Goal: Task Accomplishment & Management: Use online tool/utility

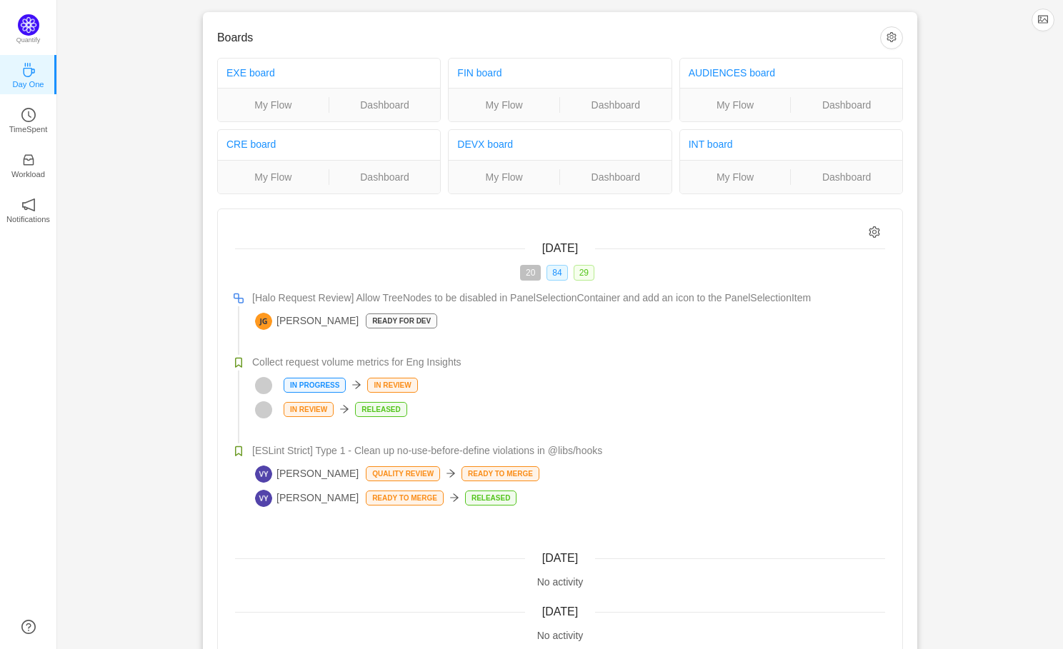
scroll to position [7, 0]
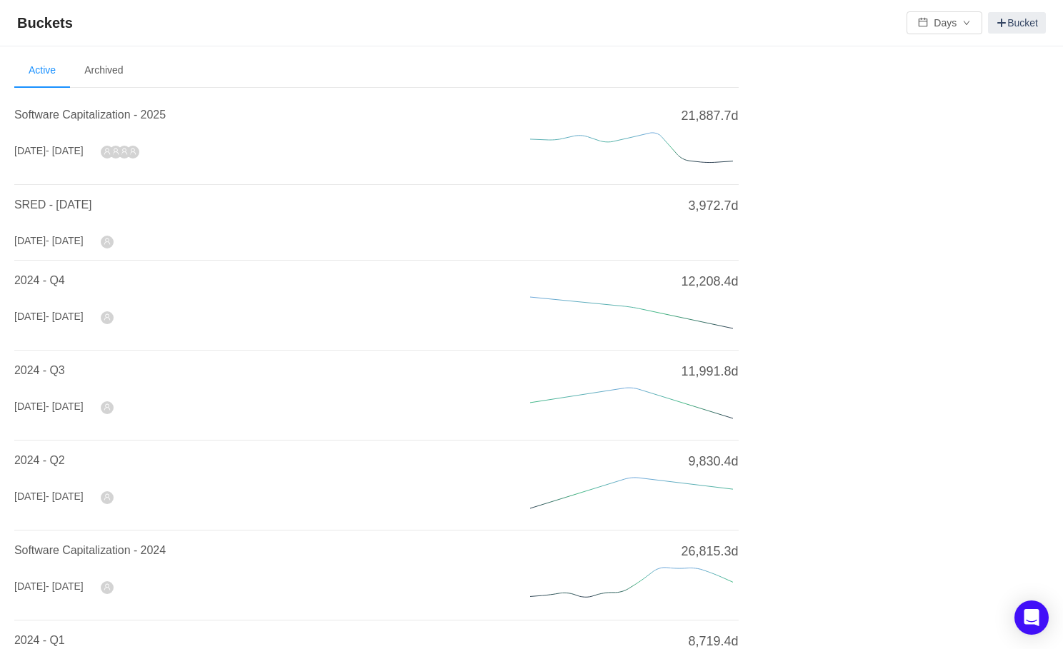
click at [255, 146] on div "Software Capitalization - 2025 Jan 2025 - Dec 2025" at bounding box center [255, 139] width 482 height 66
click at [146, 119] on span "Software Capitalization - 2025" at bounding box center [89, 115] width 151 height 12
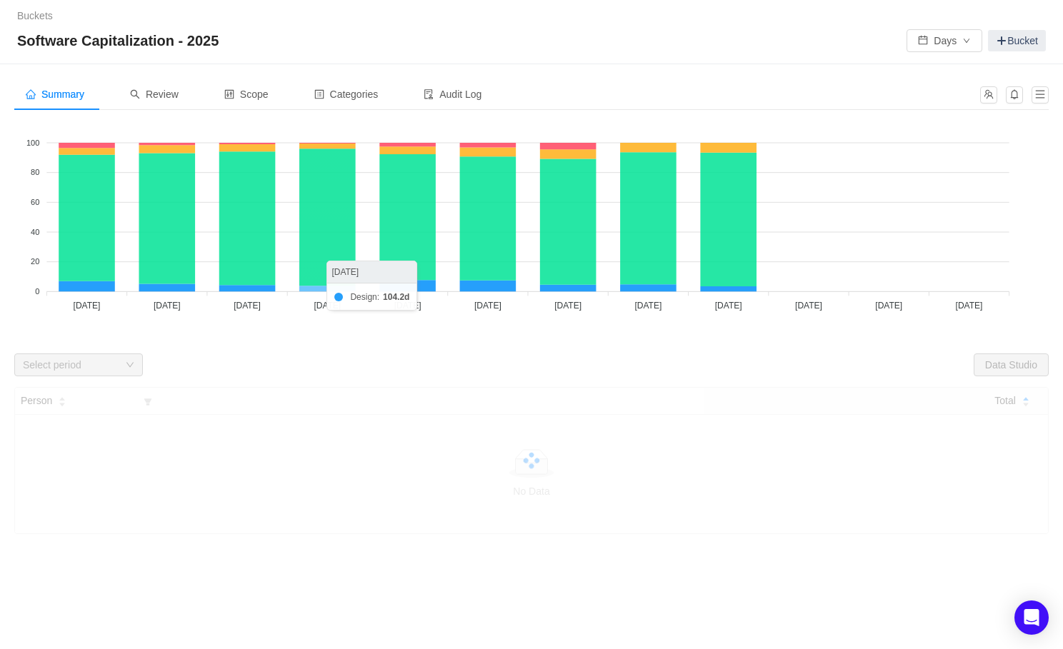
scroll to position [14, 0]
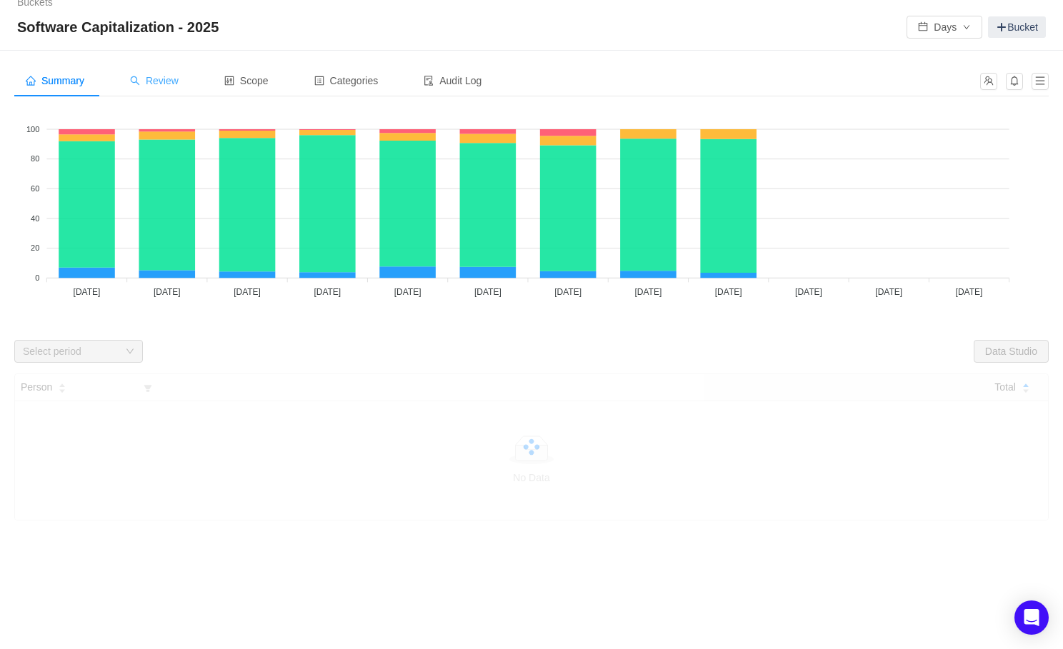
click at [164, 83] on span "Review" at bounding box center [154, 80] width 49 height 11
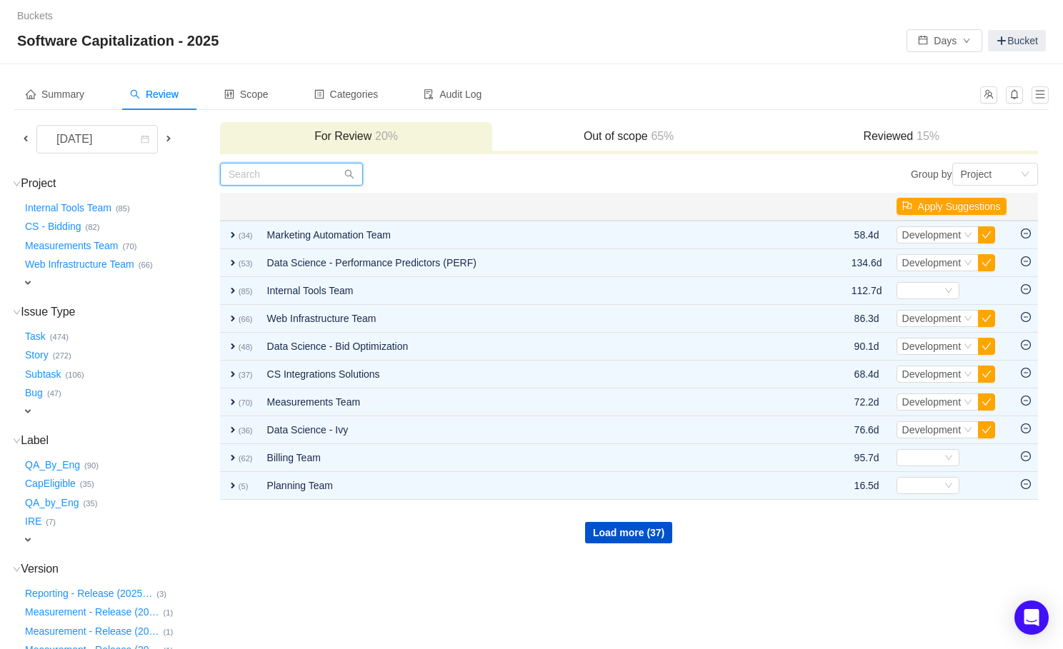
click at [294, 181] on input "text" at bounding box center [291, 174] width 143 height 23
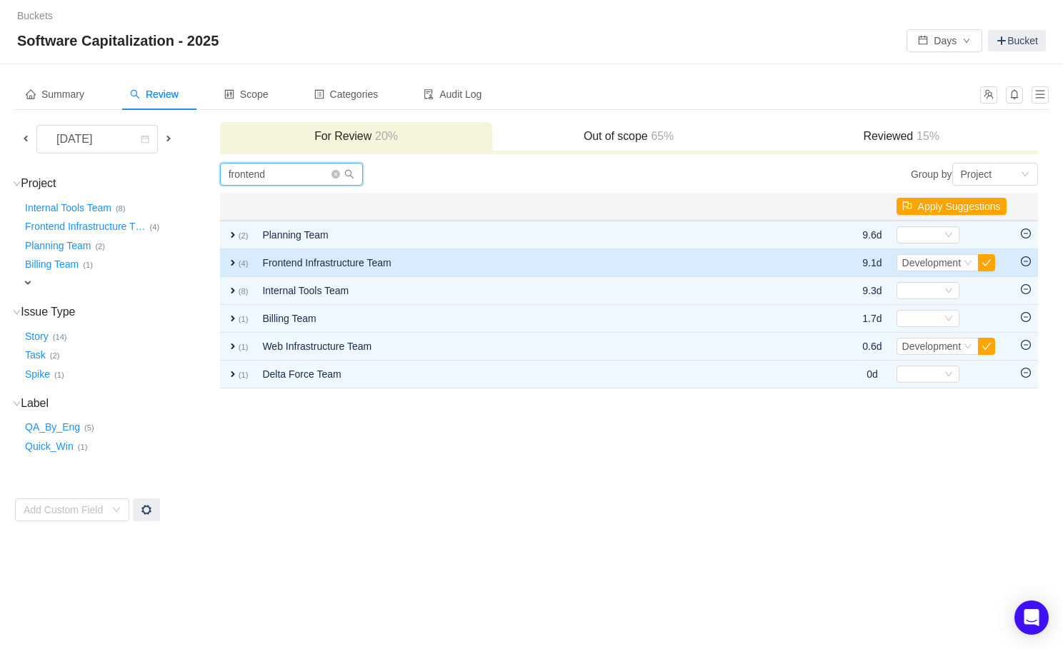
type input "frontend"
click at [232, 255] on td "expand (4)" at bounding box center [238, 263] width 36 height 28
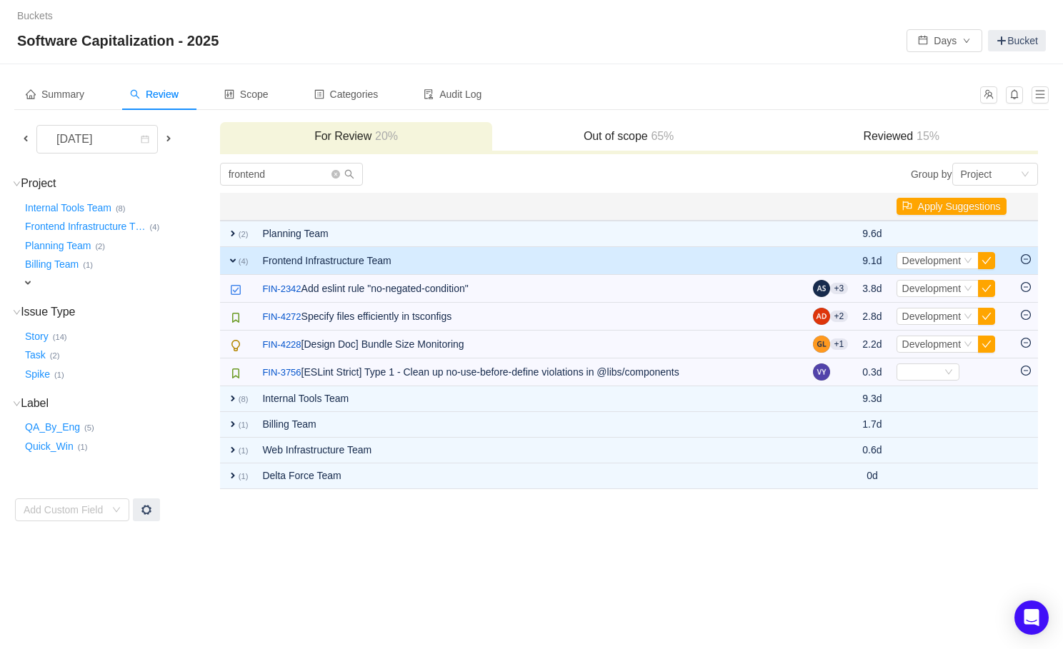
click at [852, 139] on h3 "Reviewed 15%" at bounding box center [901, 136] width 259 height 14
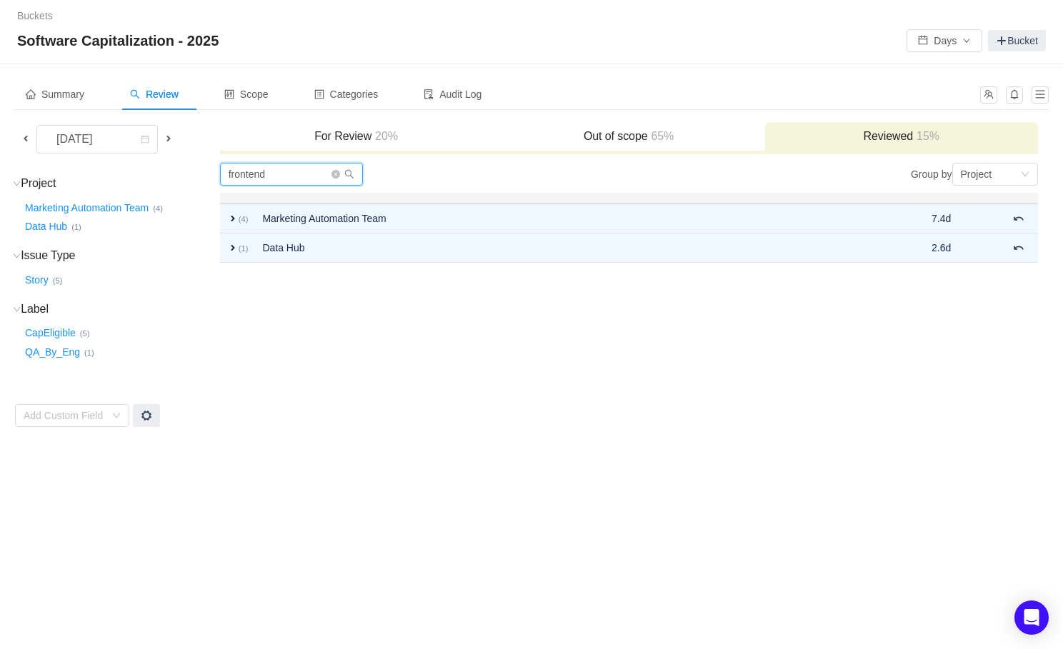
click at [282, 174] on input "frontend" at bounding box center [291, 174] width 143 height 23
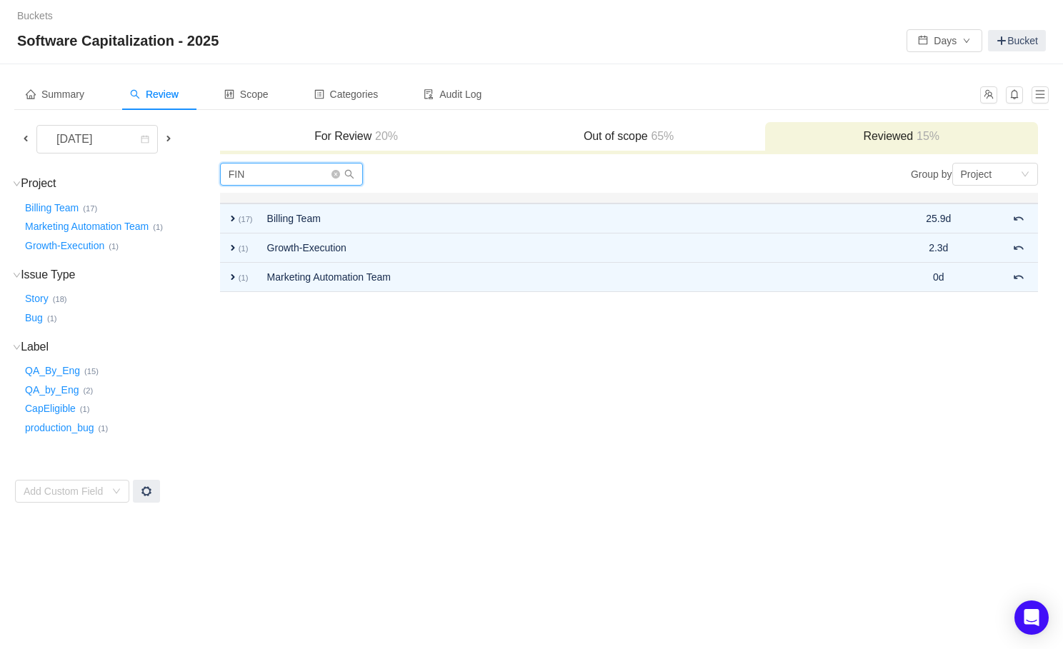
type input "FIN"
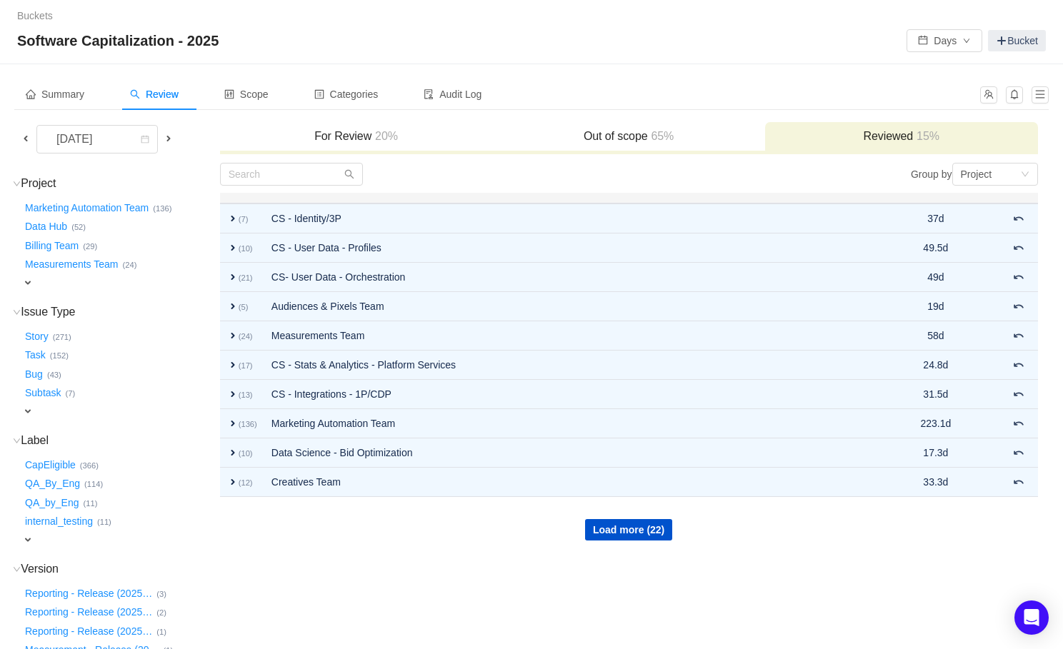
click at [28, 142] on span at bounding box center [25, 138] width 11 height 11
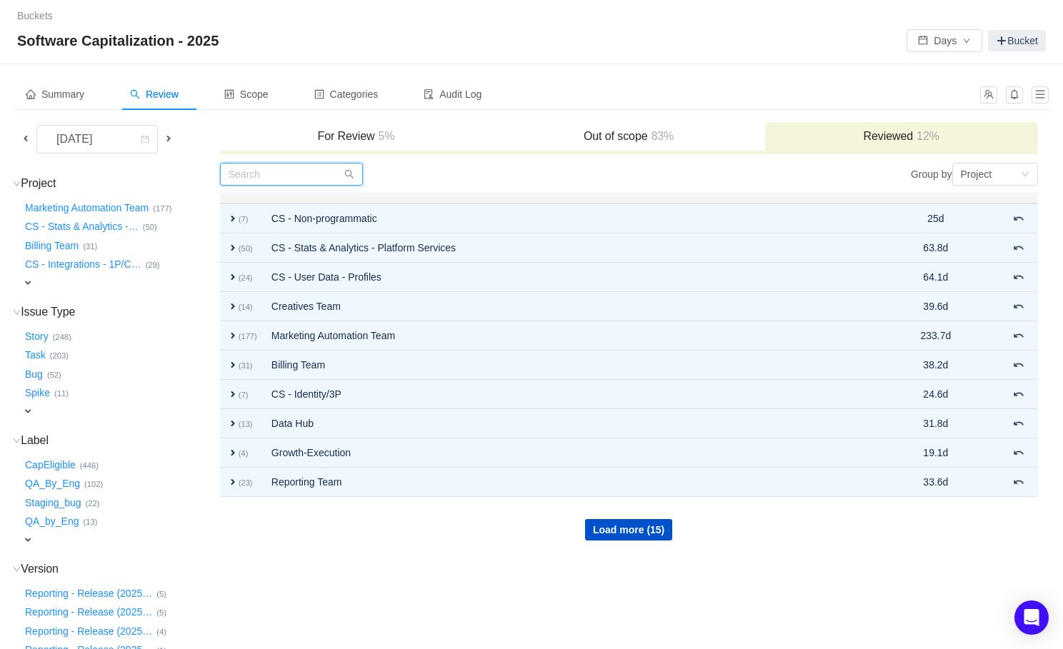
click at [296, 176] on input "text" at bounding box center [291, 174] width 143 height 23
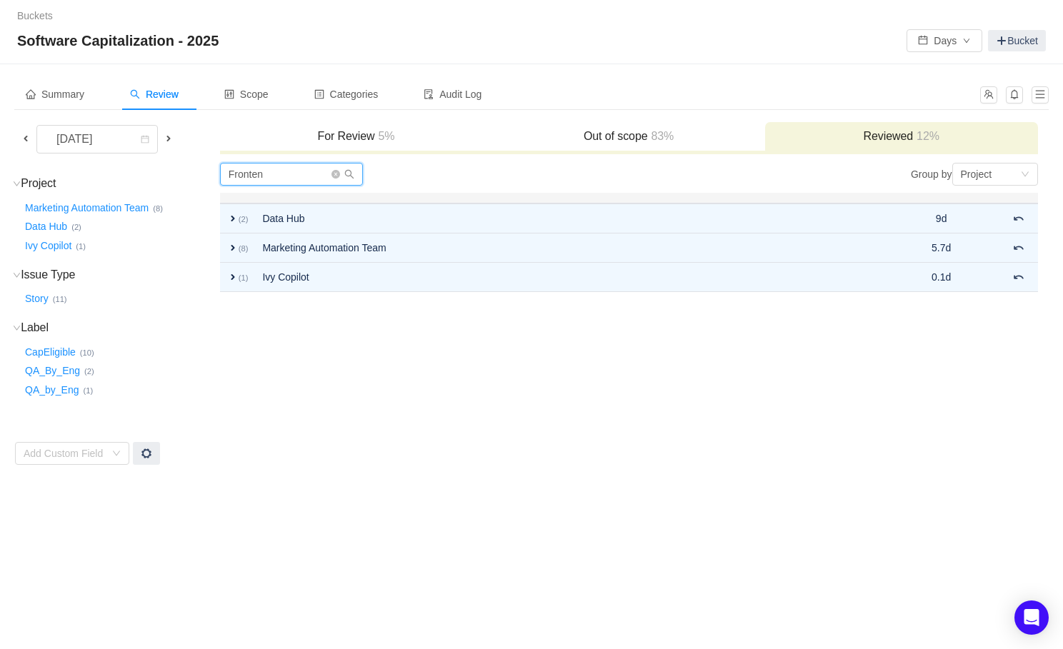
type input "Frontend"
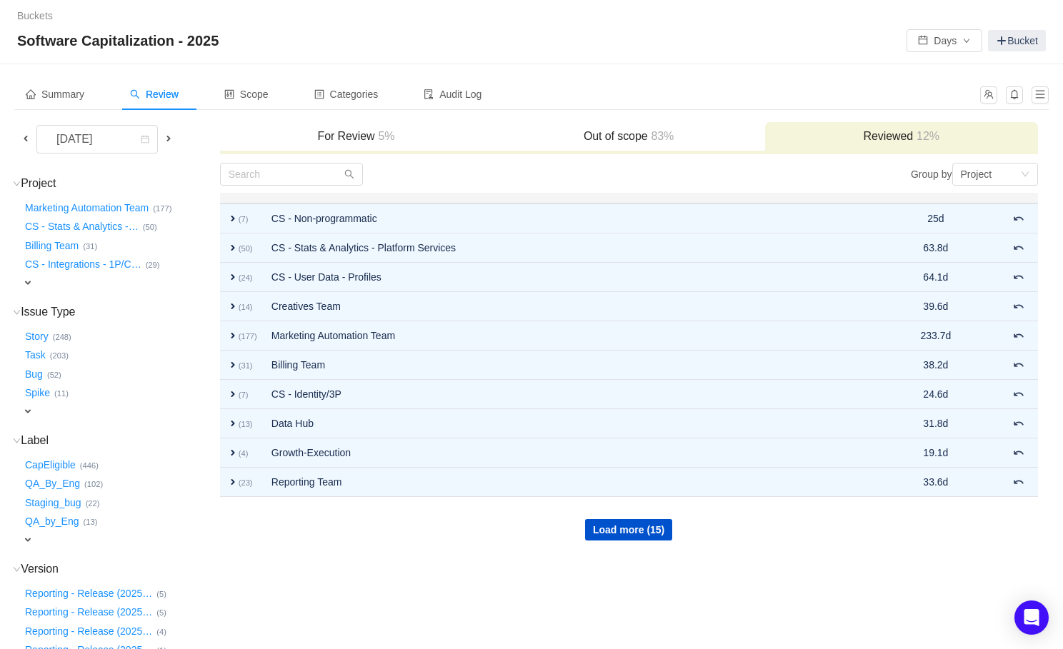
click at [29, 135] on span at bounding box center [25, 138] width 11 height 11
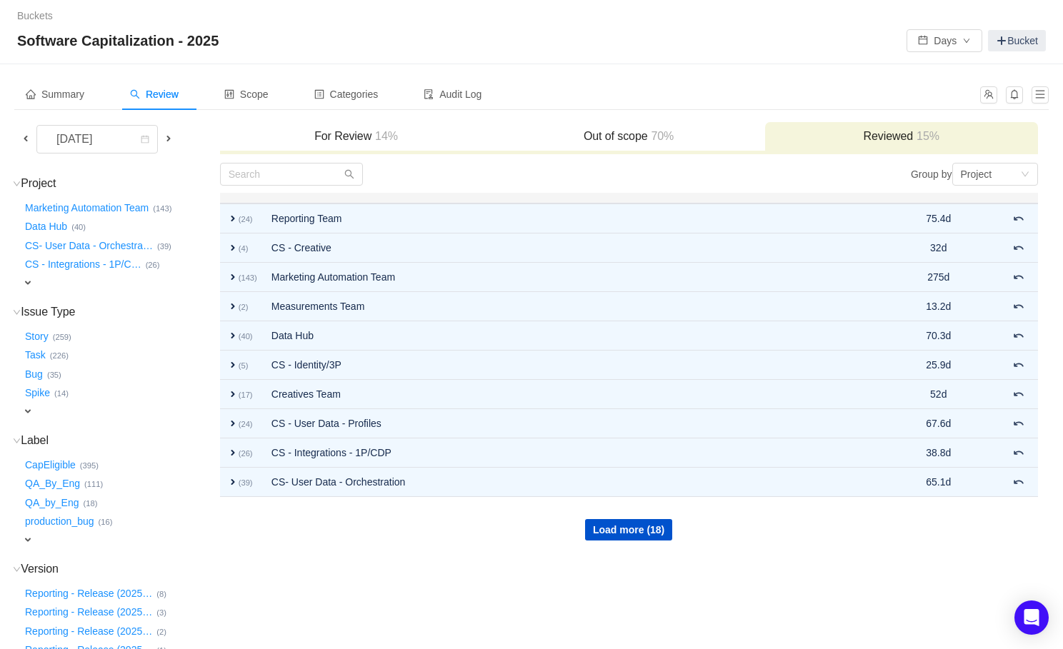
click at [304, 149] on div "For Review 14%" at bounding box center [356, 137] width 273 height 31
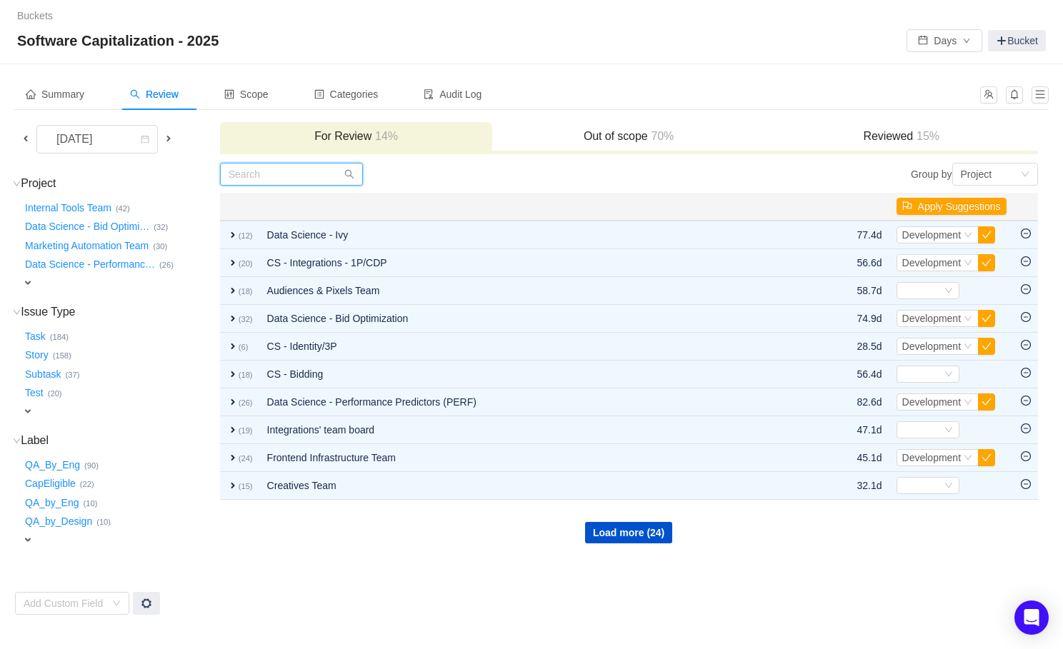
click at [295, 176] on input "text" at bounding box center [291, 174] width 143 height 23
type input "F"
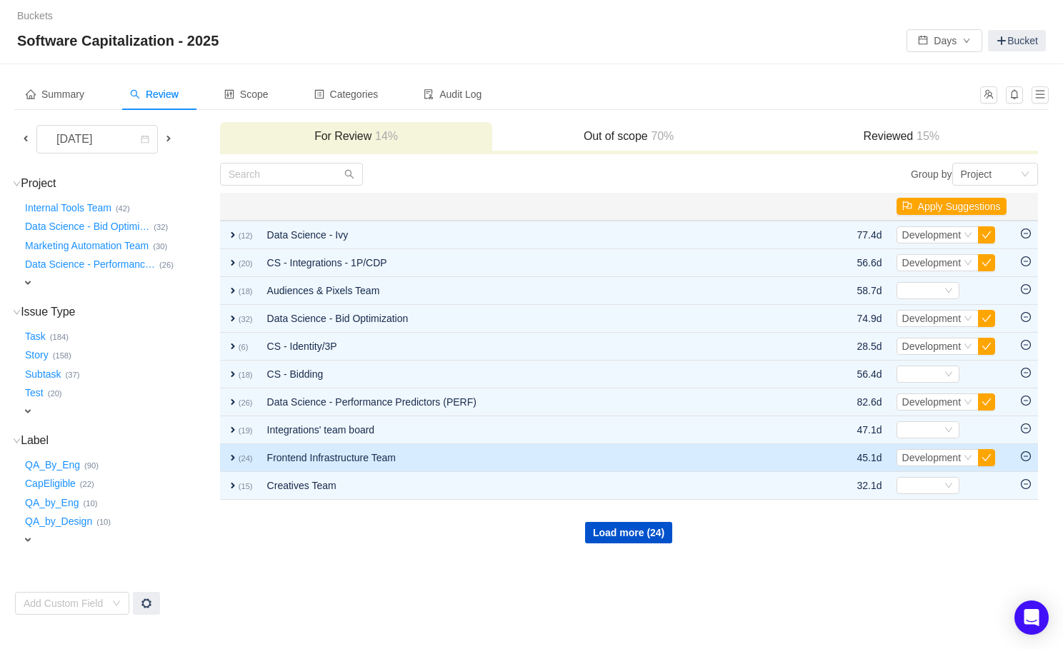
click at [233, 452] on span "expand" at bounding box center [232, 457] width 11 height 11
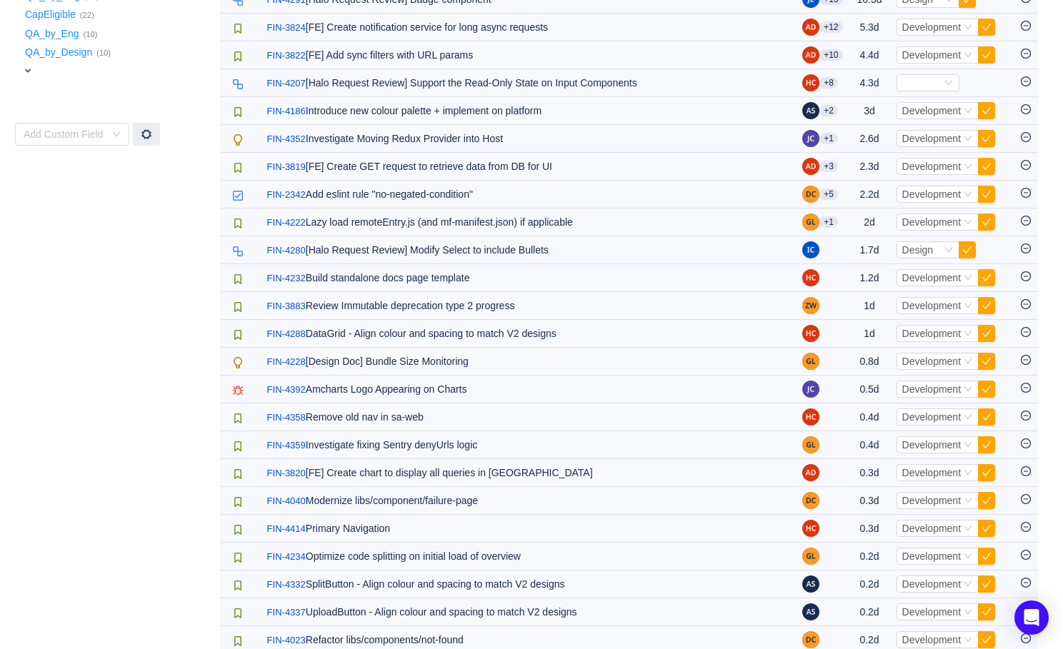
scroll to position [431, 0]
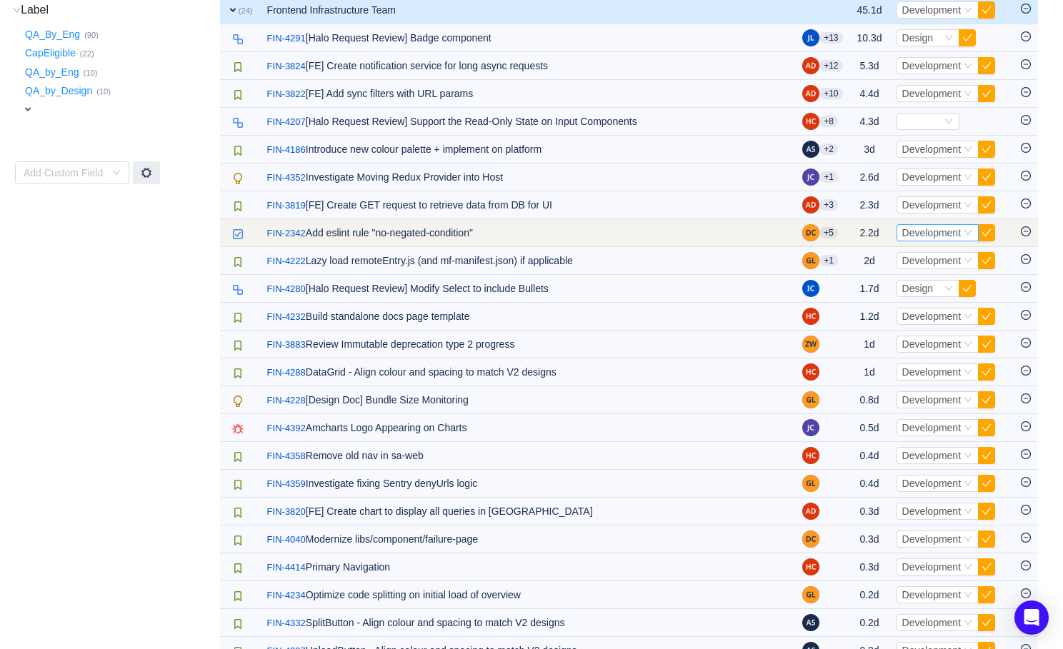
click at [964, 229] on icon "icon: down" at bounding box center [968, 233] width 9 height 9
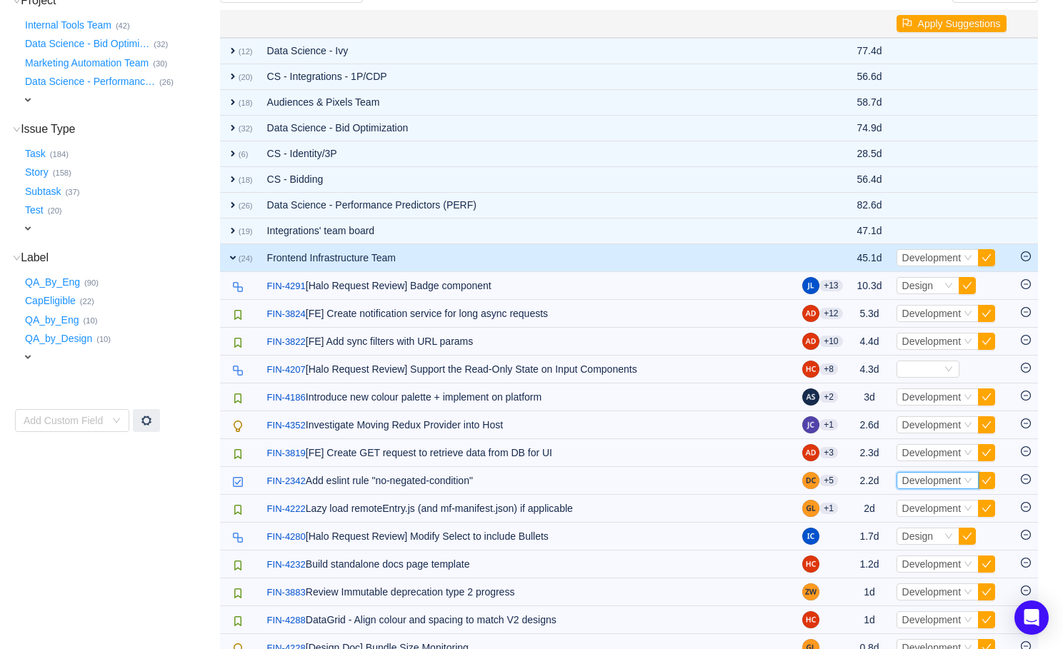
scroll to position [182, 0]
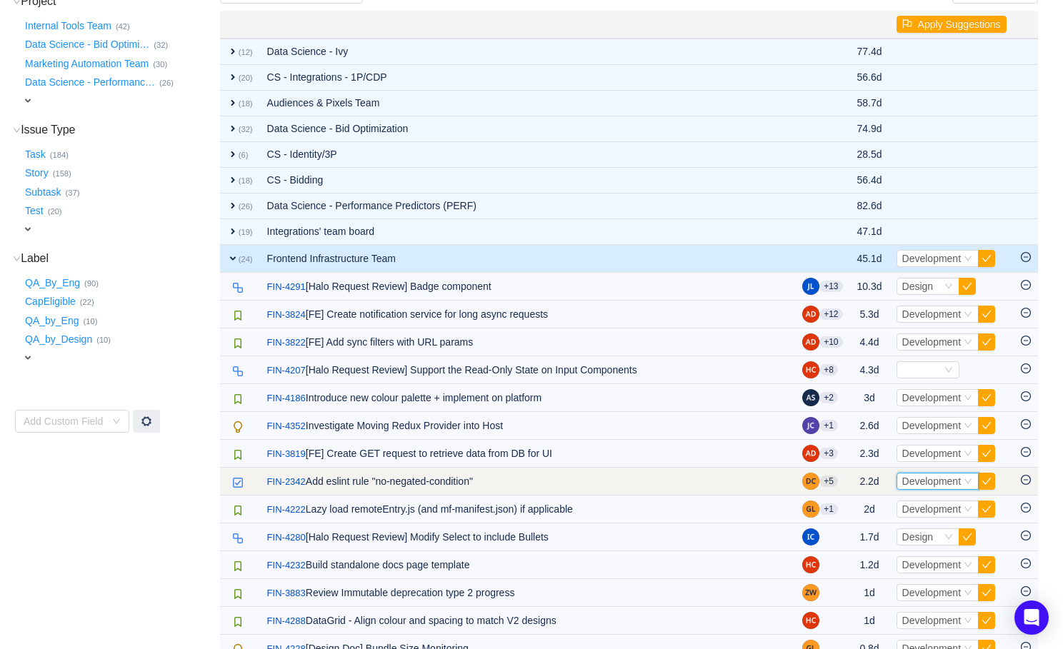
click at [964, 478] on icon "icon: down" at bounding box center [968, 481] width 9 height 9
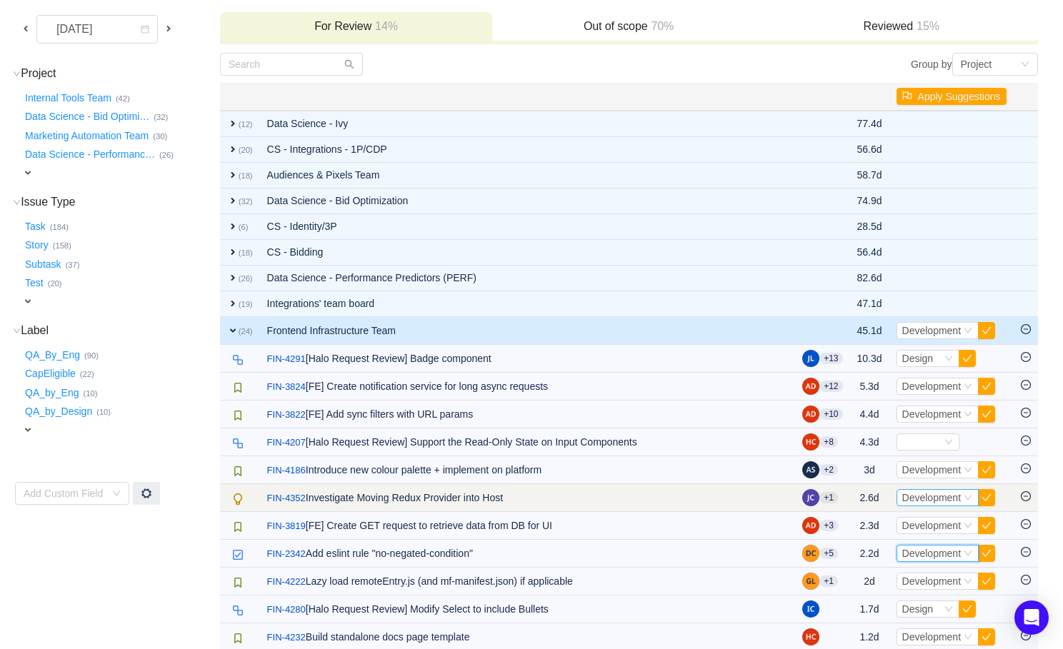
scroll to position [279, 0]
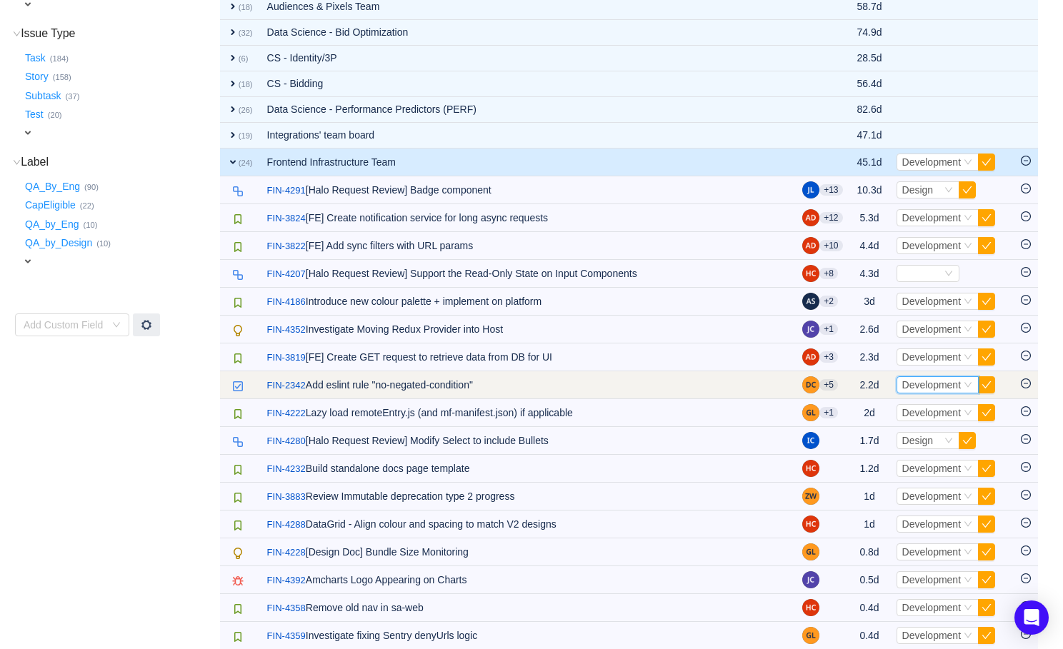
click at [948, 384] on span "Development" at bounding box center [931, 384] width 59 height 11
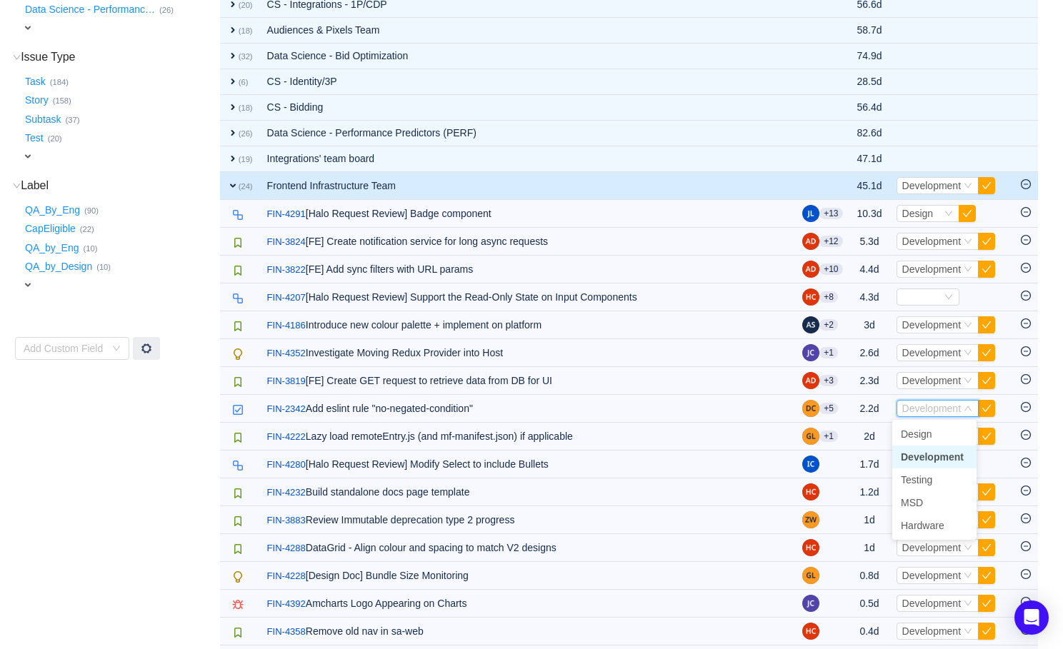
scroll to position [264, 0]
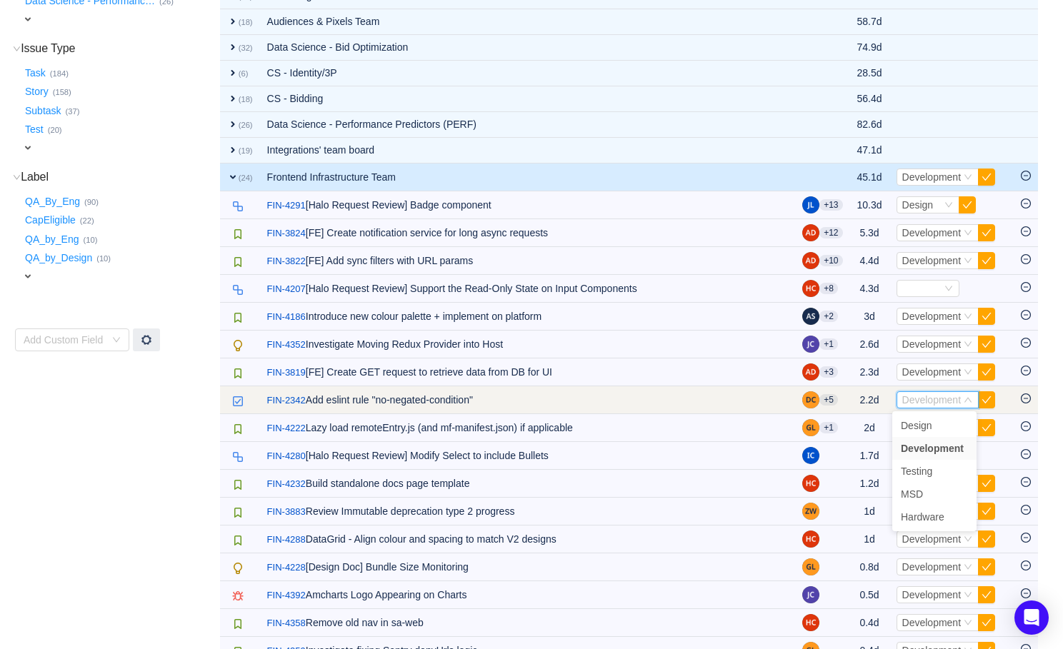
click at [1027, 396] on icon "icon: minus-circle" at bounding box center [1026, 399] width 10 height 10
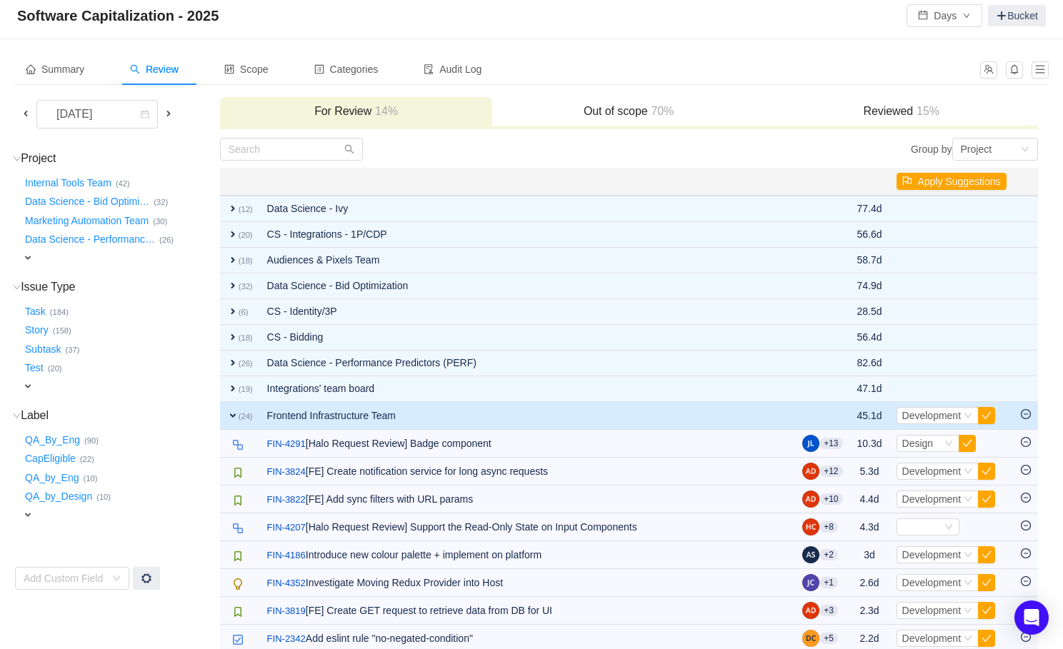
scroll to position [0, 0]
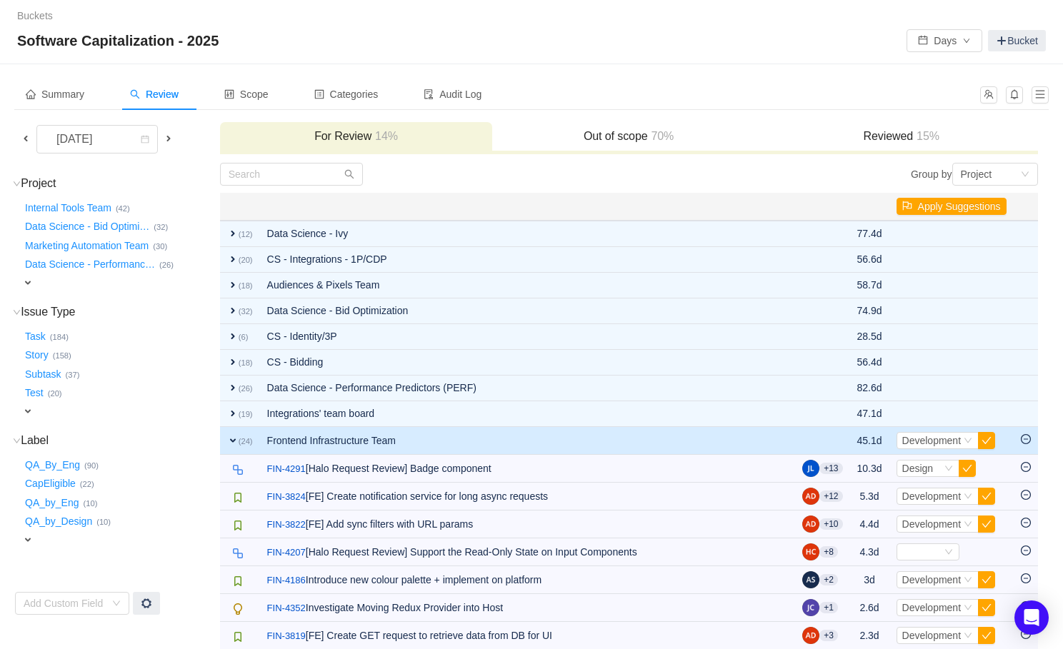
click at [28, 140] on span at bounding box center [25, 138] width 11 height 11
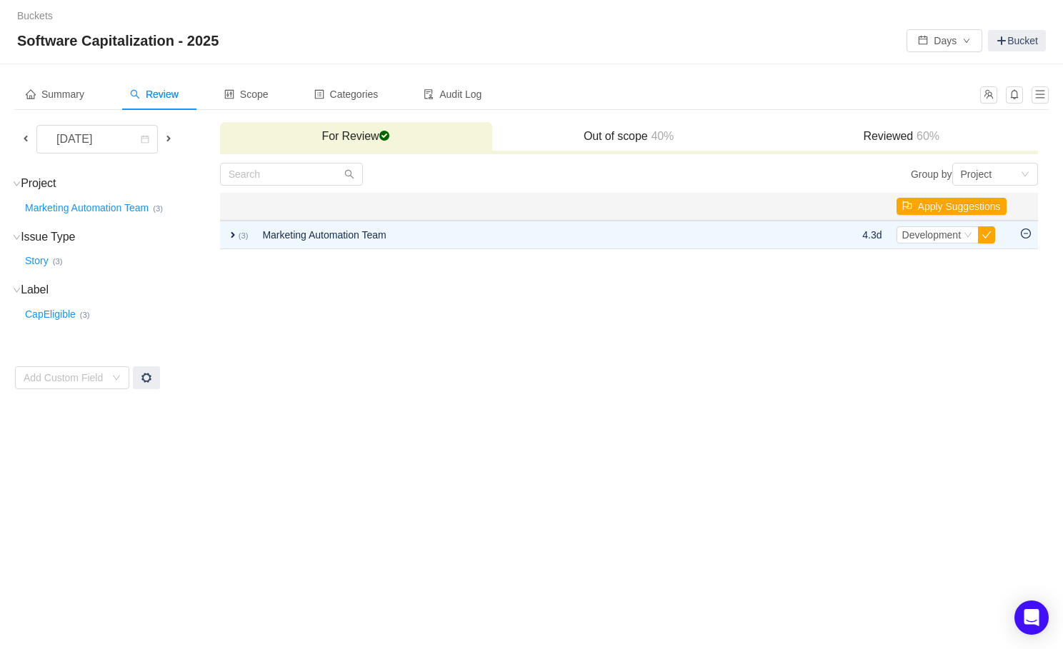
click at [861, 125] on div "Reviewed 60%" at bounding box center [901, 137] width 273 height 31
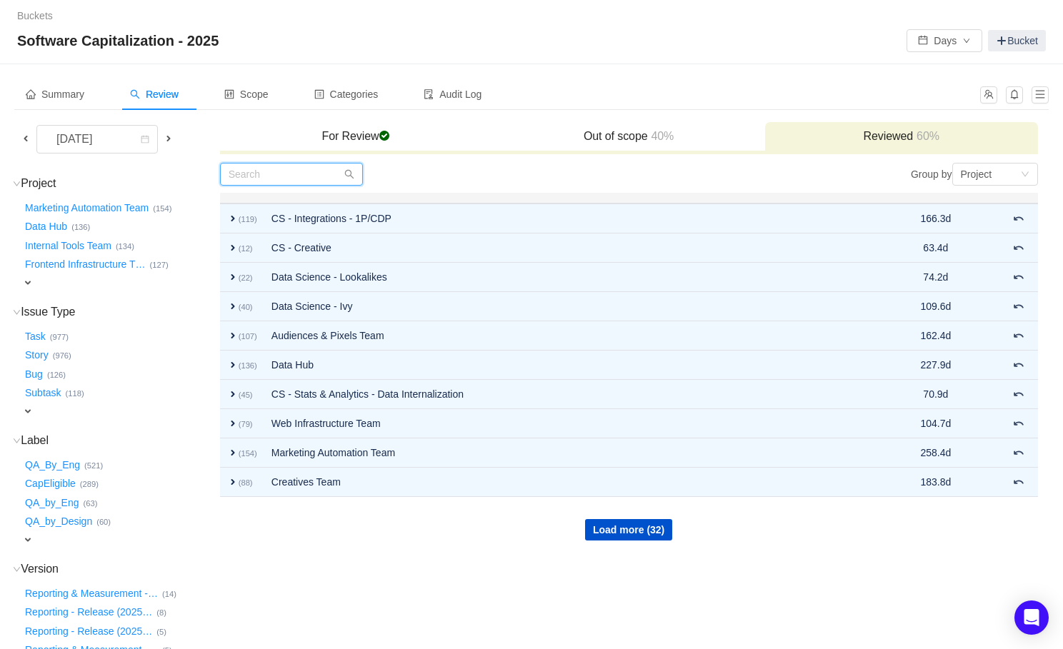
click at [303, 168] on input "text" at bounding box center [291, 174] width 143 height 23
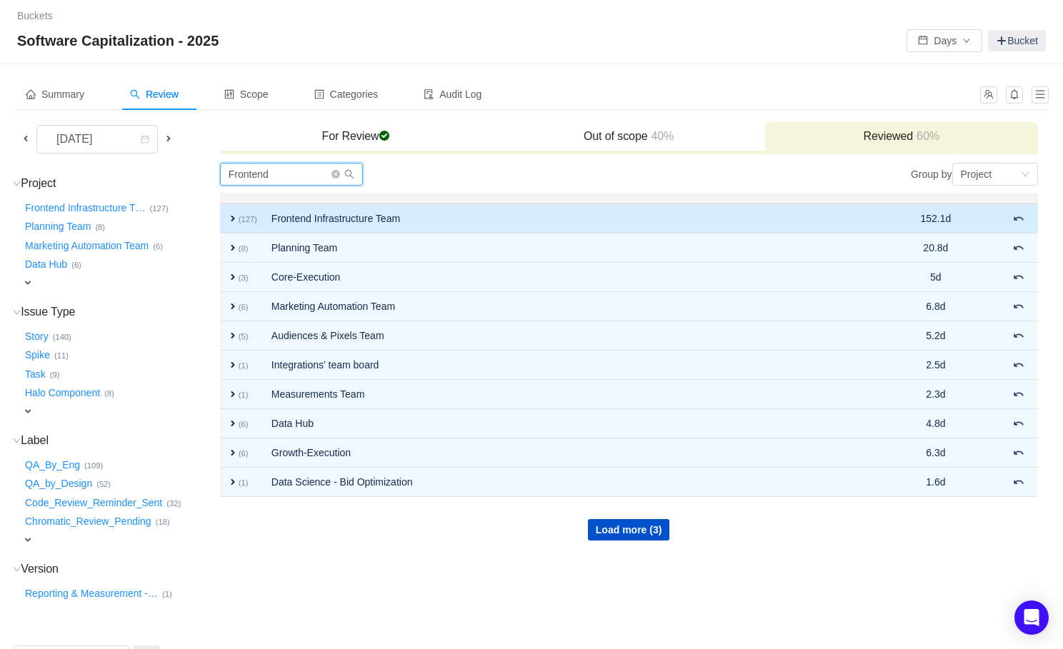
type input "Frontend"
click at [231, 220] on span "expand" at bounding box center [232, 218] width 11 height 11
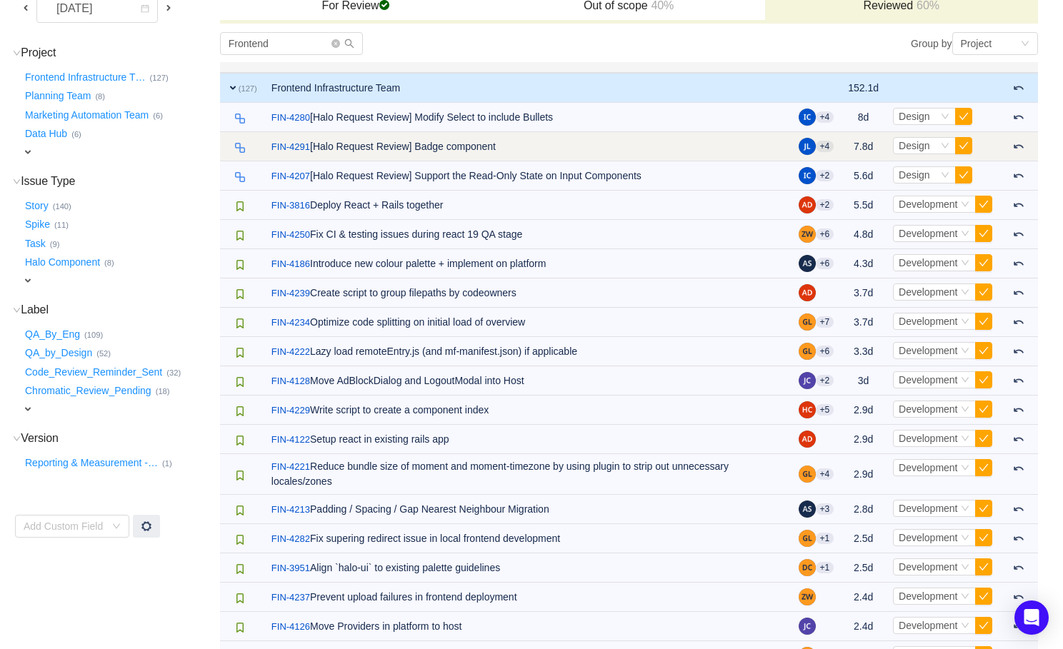
scroll to position [784, 0]
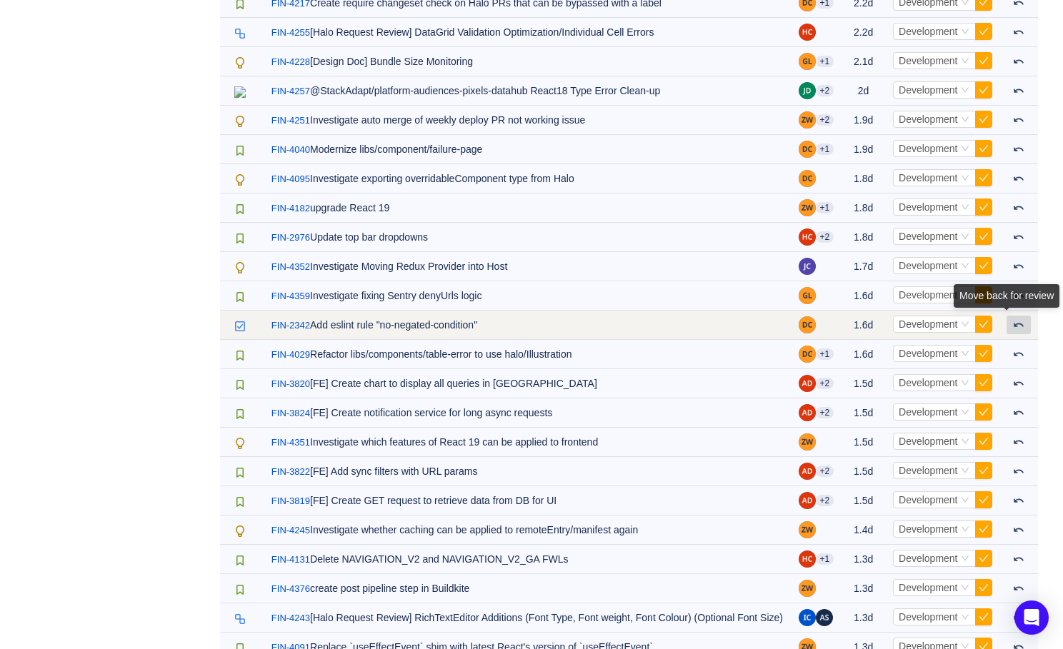
click at [1016, 328] on span at bounding box center [1018, 324] width 11 height 11
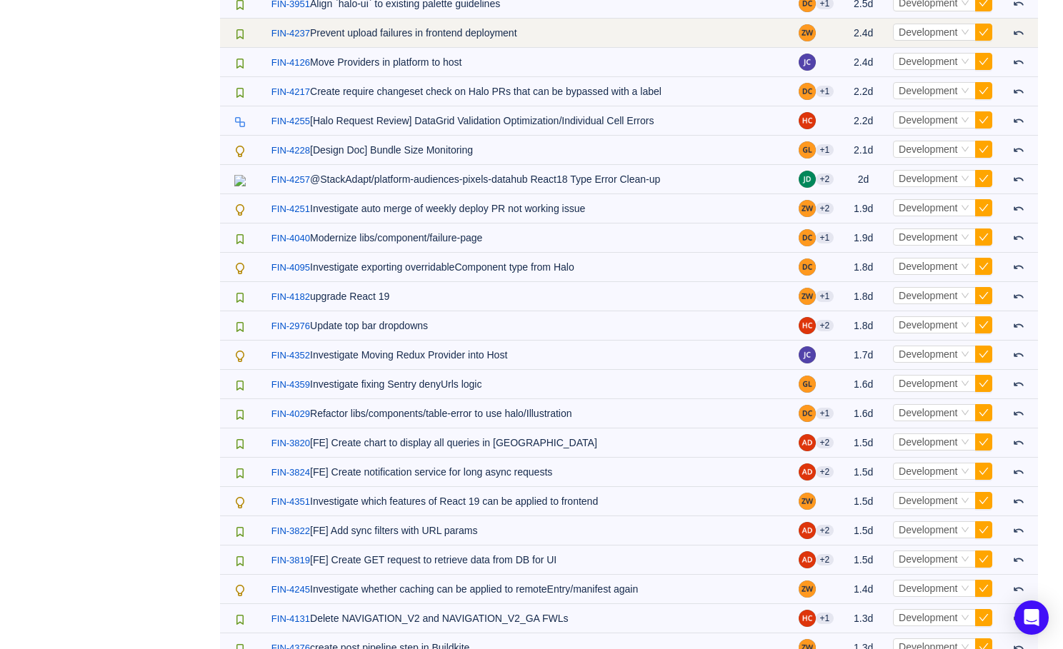
scroll to position [2283, 0]
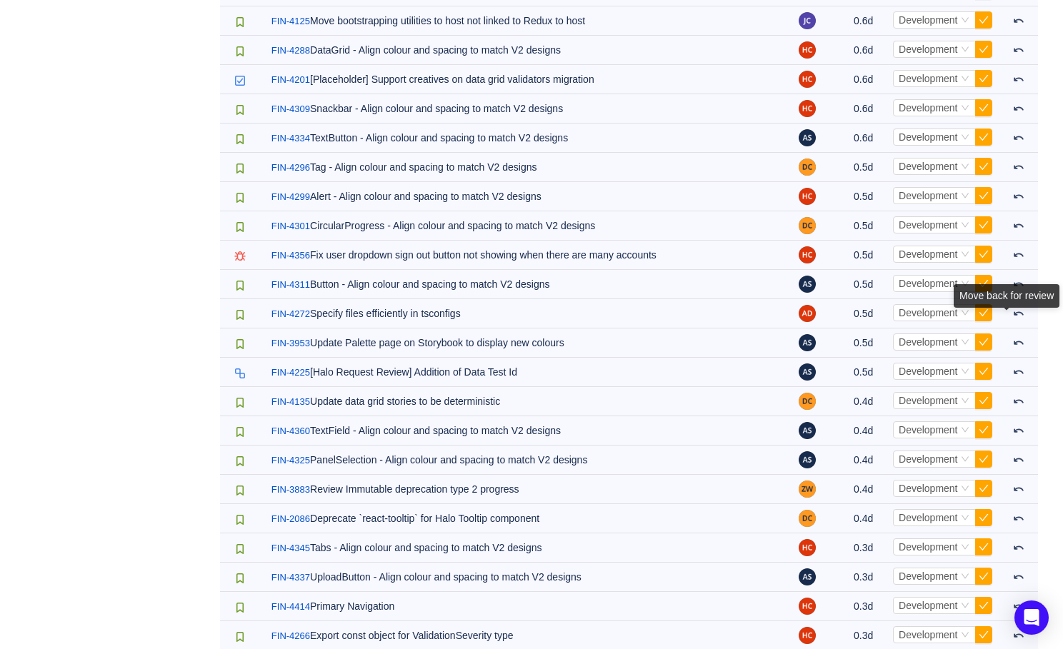
click at [1018, 314] on div "Move back for review" at bounding box center [1007, 298] width 106 height 29
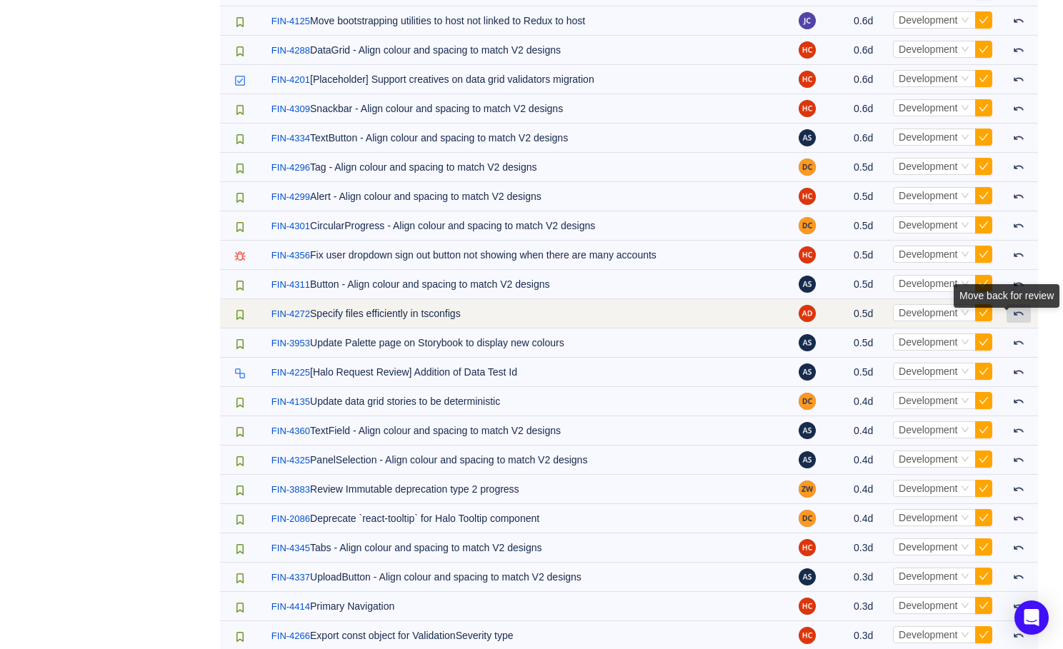
click at [1021, 319] on span at bounding box center [1018, 313] width 11 height 11
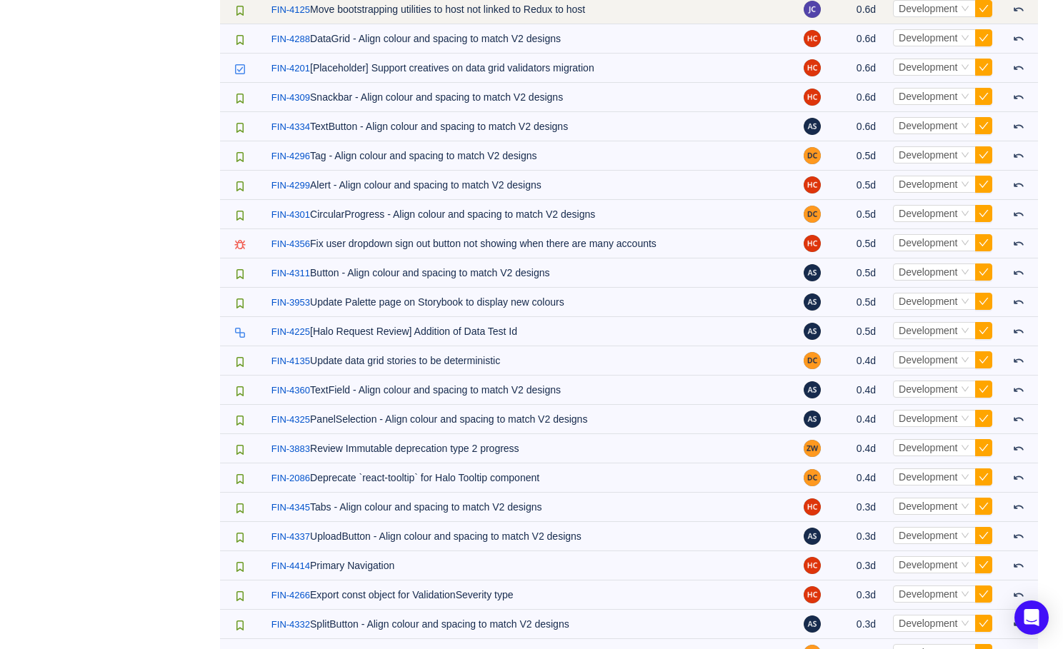
scroll to position [520, 0]
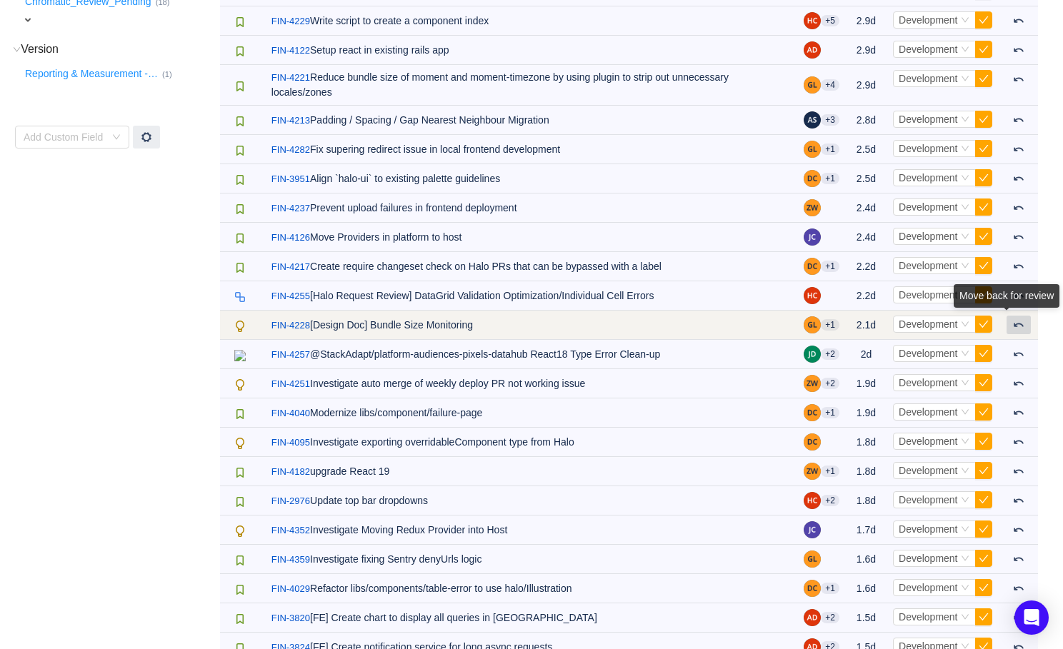
click at [1029, 330] on button at bounding box center [1019, 325] width 24 height 19
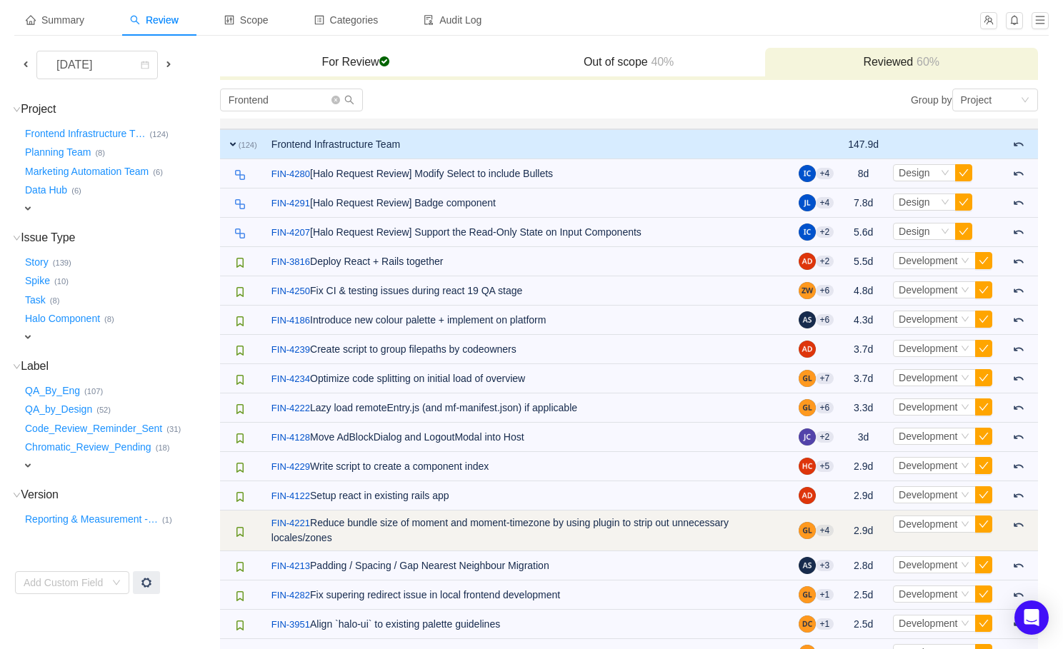
scroll to position [0, 0]
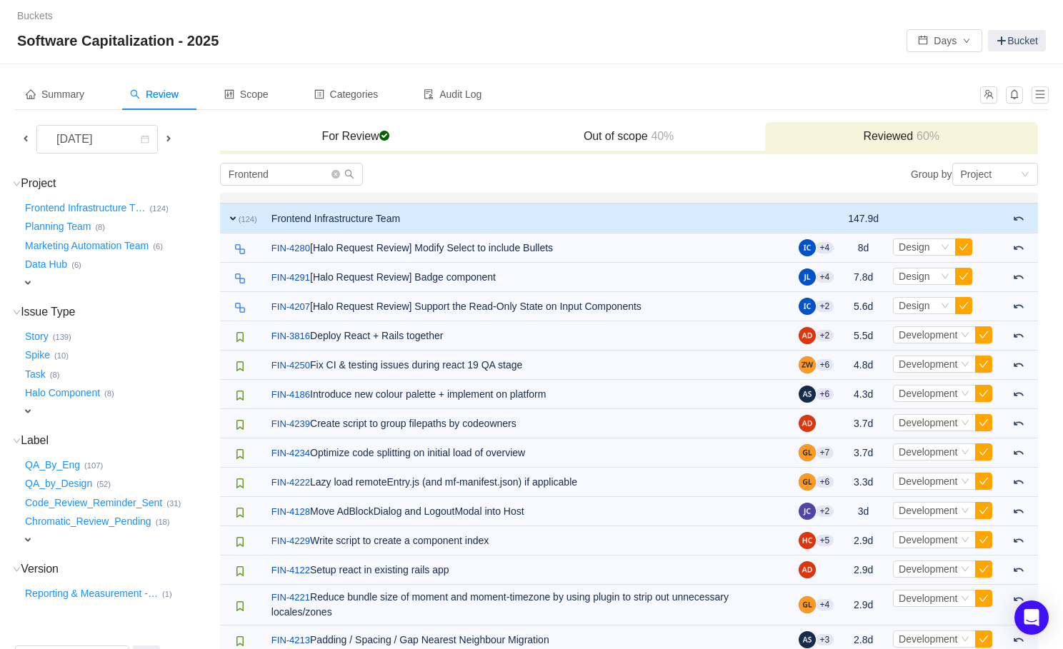
click at [22, 144] on span at bounding box center [25, 139] width 17 height 16
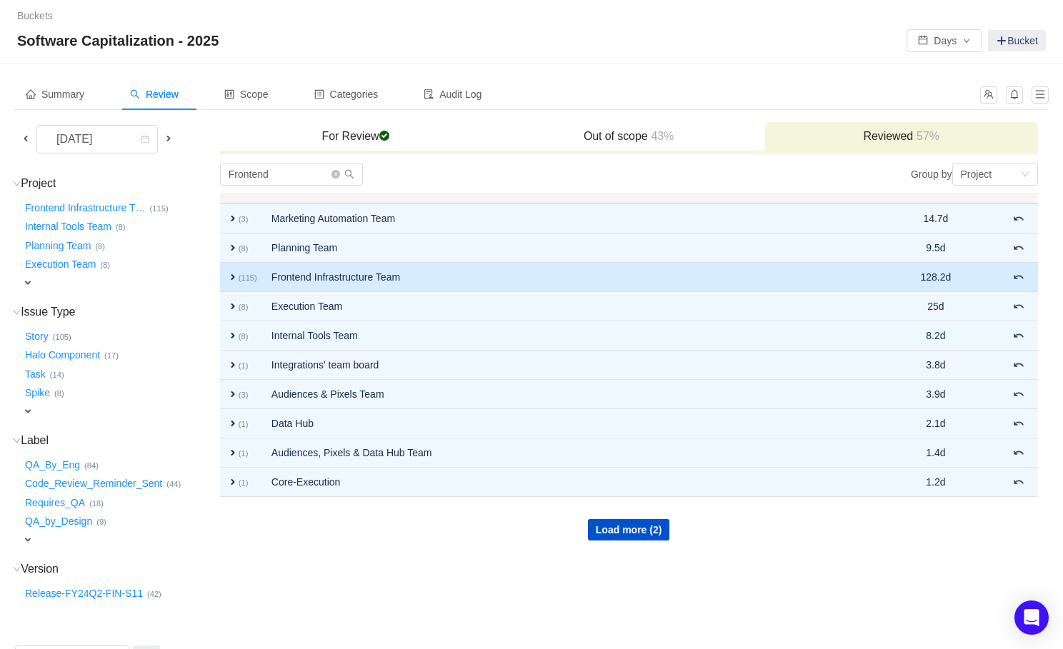
click at [241, 276] on small "(115)" at bounding box center [248, 278] width 19 height 9
click at [236, 276] on span "expand" at bounding box center [232, 276] width 11 height 11
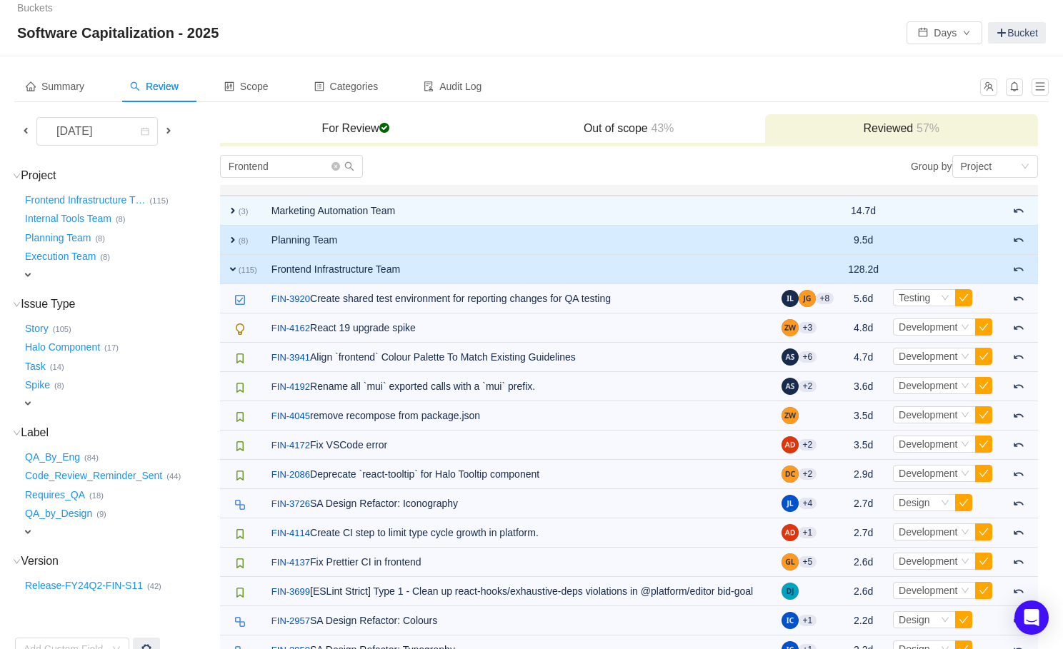
scroll to position [6, 0]
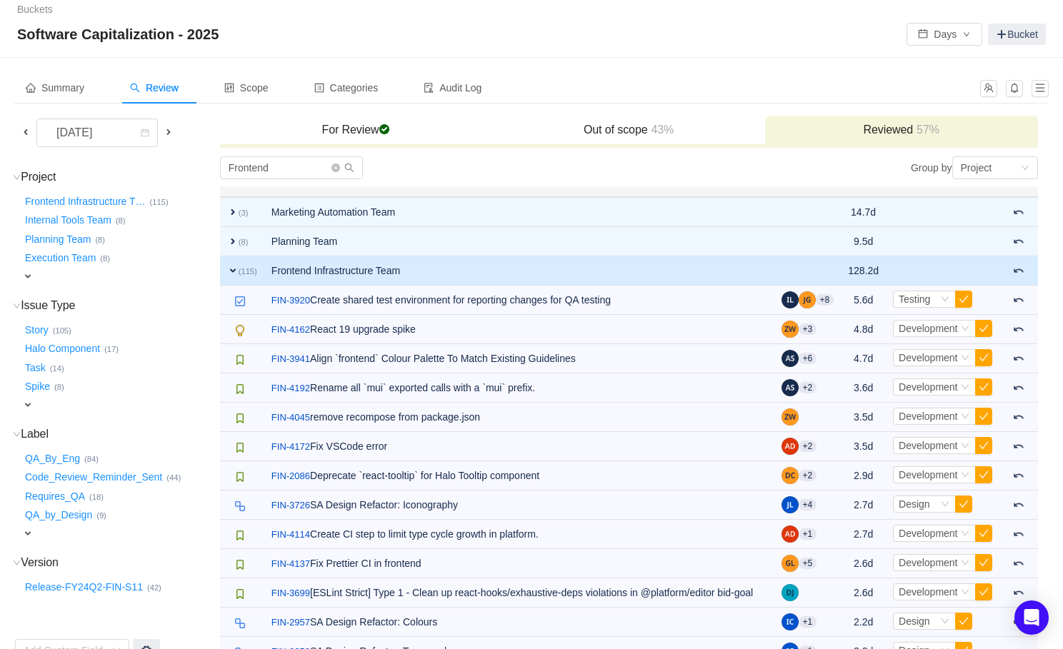
click at [164, 127] on span at bounding box center [168, 131] width 11 height 11
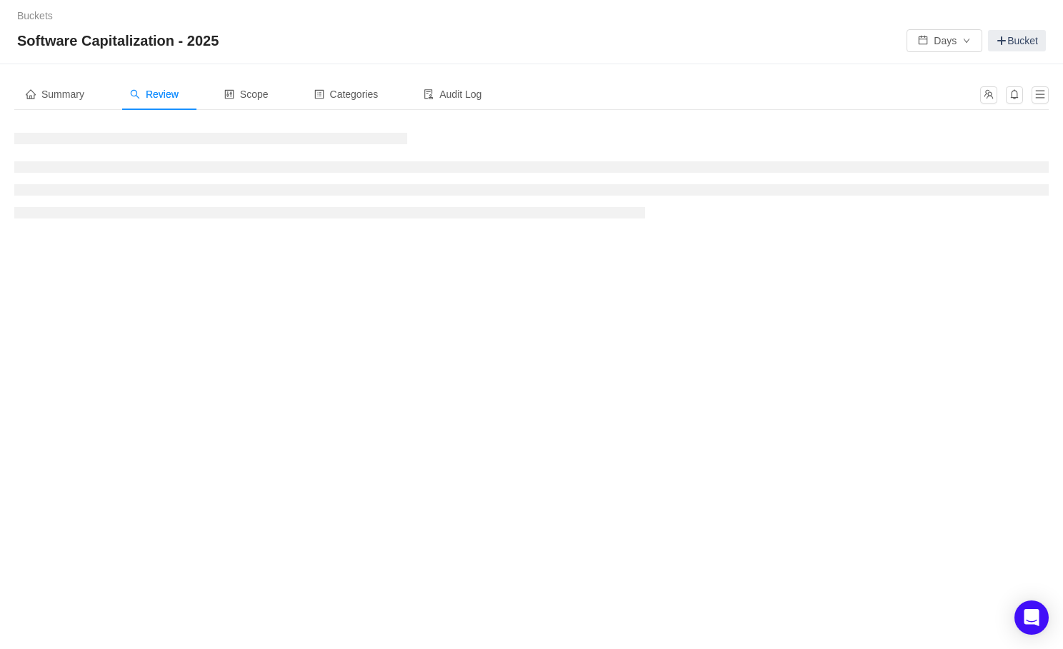
click at [290, 34] on div "Software Capitalization - 2025 Days Bucket" at bounding box center [531, 40] width 1029 height 23
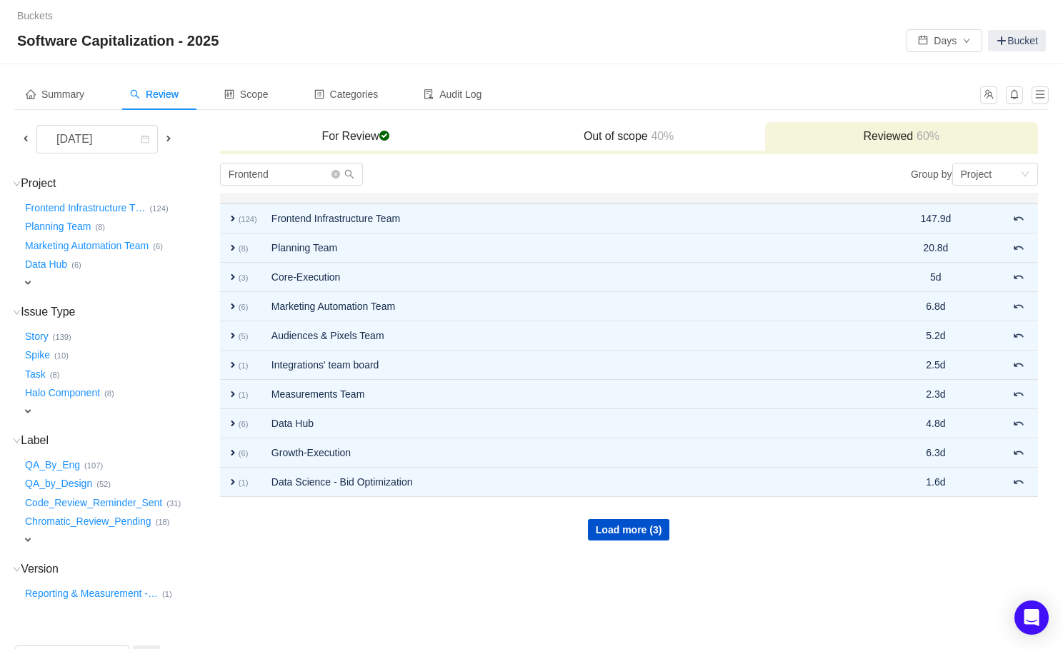
click at [172, 136] on span at bounding box center [168, 138] width 11 height 11
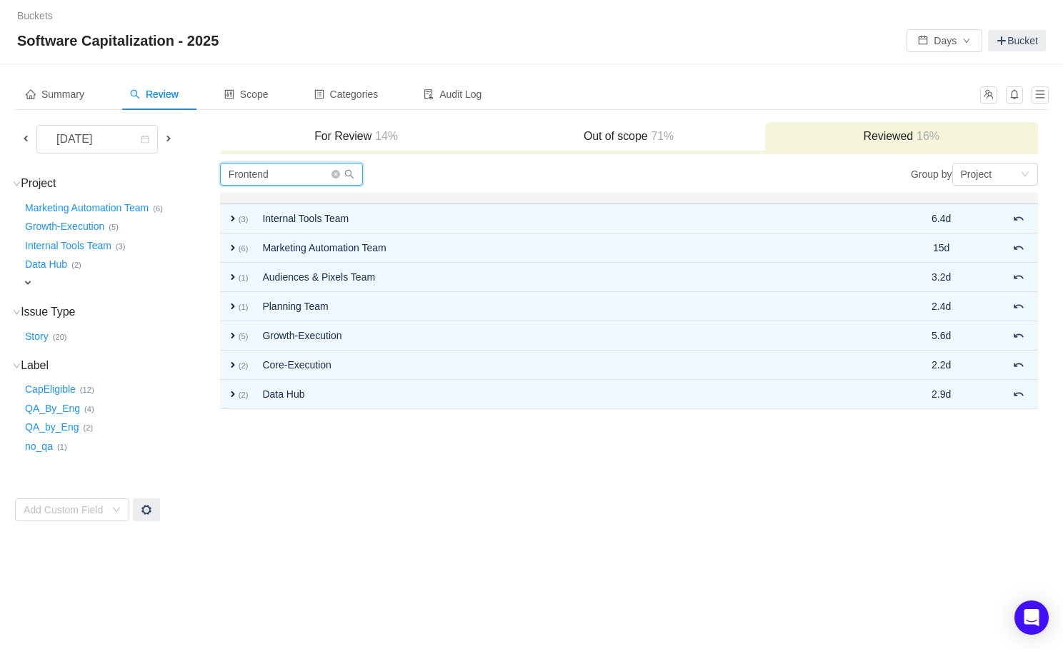
drag, startPoint x: 290, startPoint y: 181, endPoint x: 212, endPoint y: 178, distance: 77.9
click at [213, 179] on tr "Project (7) hide Marketing Automation Team … (6) Growth-Execution … (5) Interna…" at bounding box center [526, 342] width 1025 height 360
click at [390, 137] on span "14%" at bounding box center [385, 136] width 26 height 12
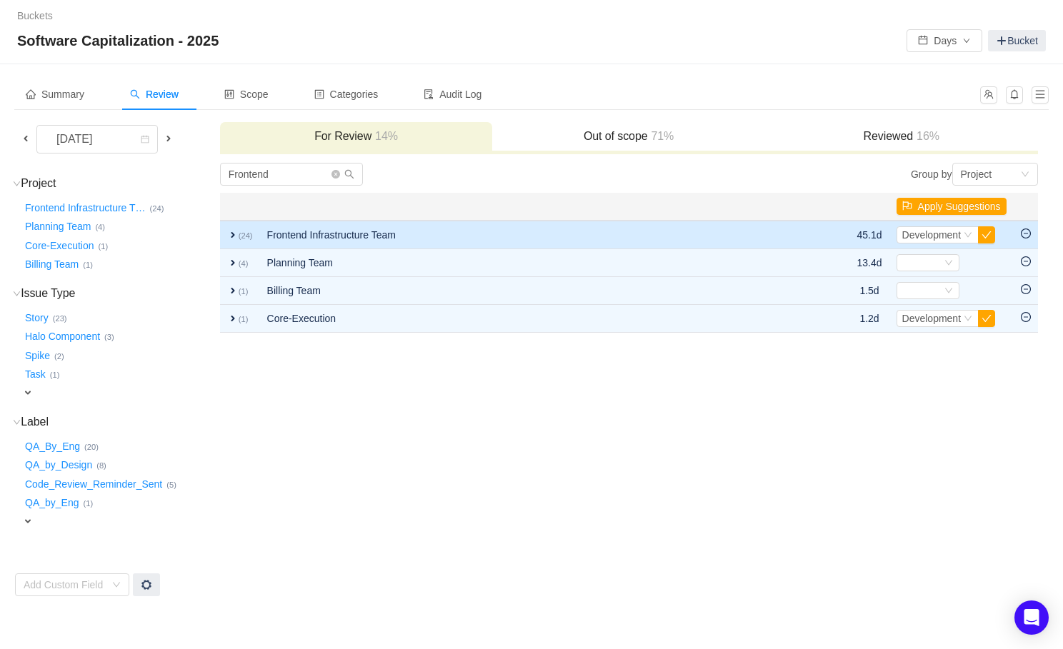
click at [243, 229] on td "expand (24)" at bounding box center [240, 235] width 40 height 29
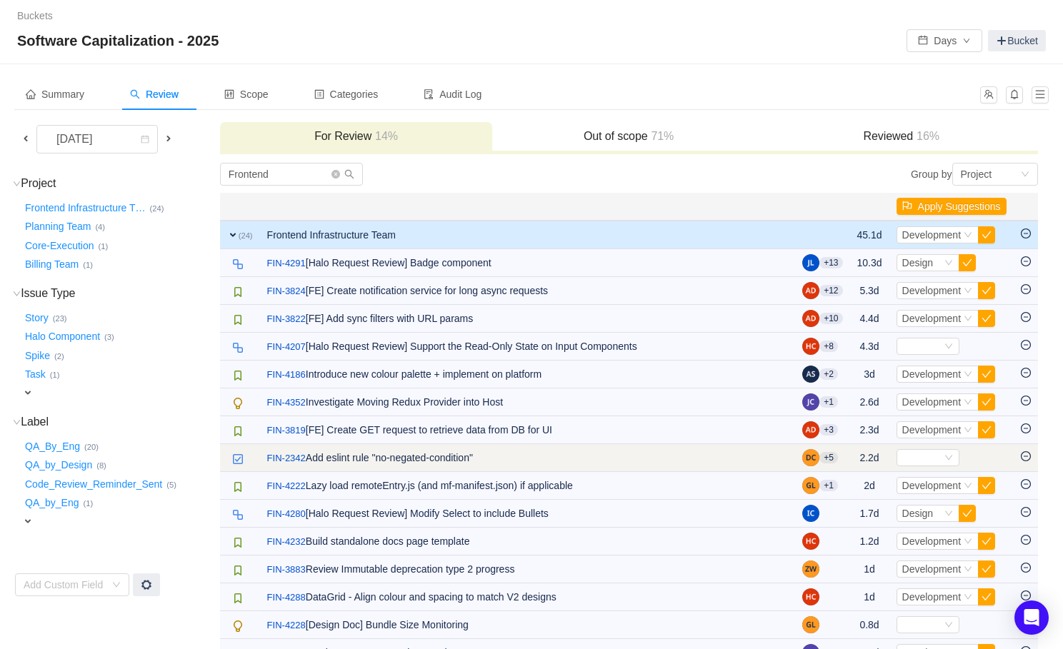
click at [1025, 457] on icon "icon: minus-circle" at bounding box center [1026, 457] width 10 height 10
